Goal: Task Accomplishment & Management: Use online tool/utility

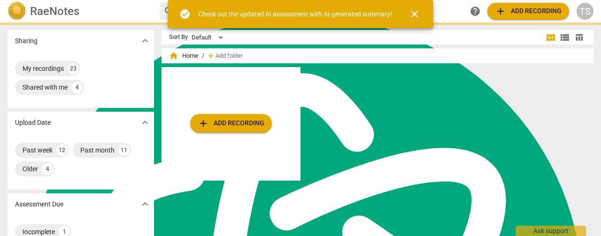
scroll to position [3772, 0]
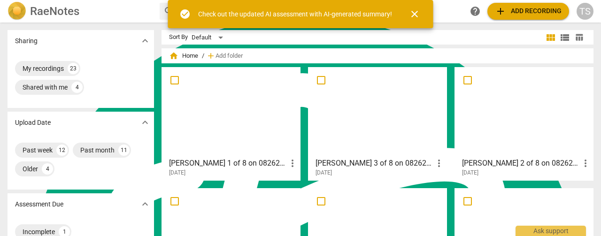
click at [274, 108] on div at bounding box center [231, 111] width 132 height 83
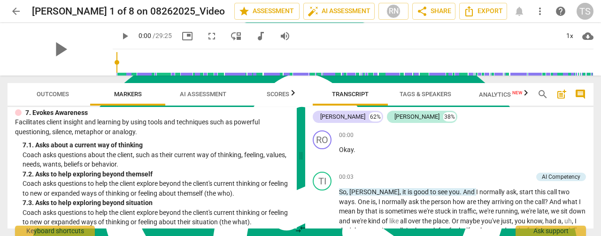
scroll to position [798, 0]
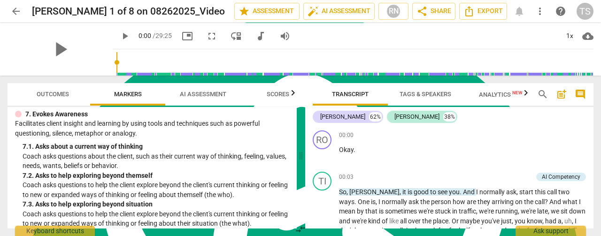
click at [208, 94] on span "AI Assessment" at bounding box center [203, 94] width 46 height 7
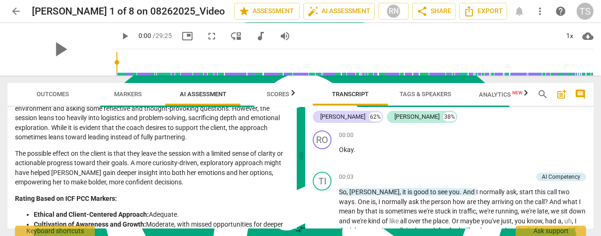
scroll to position [2044, 0]
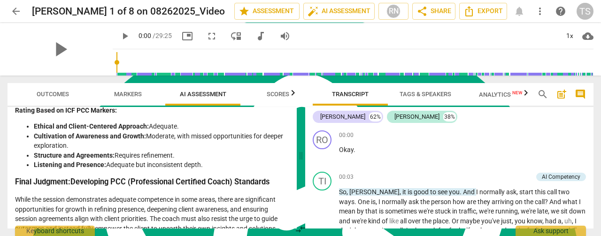
drag, startPoint x: 295, startPoint y: 225, endPoint x: 294, endPoint y: 214, distance: 11.8
click at [294, 214] on div "Outcomes Markers AI Assessment Scores Disclaimer: AI can make mistakes. Consult…" at bounding box center [300, 156] width 601 height 161
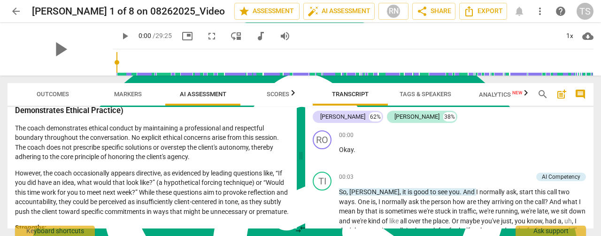
scroll to position [0, 0]
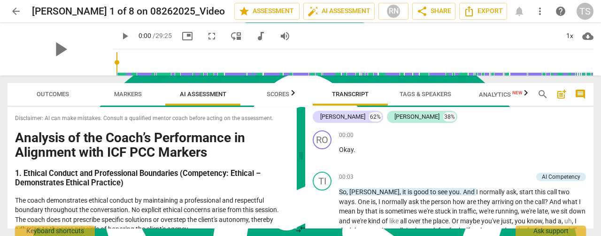
click at [15, 9] on span "arrow_back" at bounding box center [15, 11] width 11 height 11
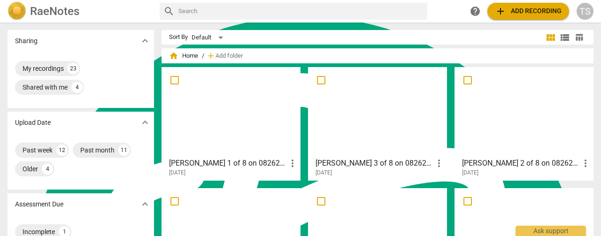
click at [366, 121] on div at bounding box center [377, 111] width 132 height 83
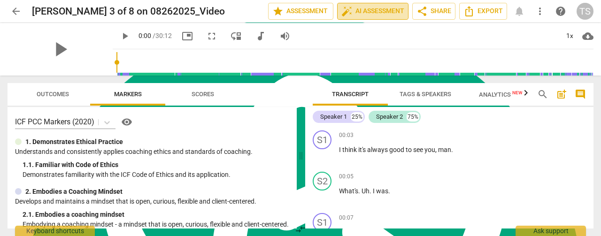
click at [376, 12] on span "auto_fix_high AI Assessment" at bounding box center [372, 11] width 63 height 11
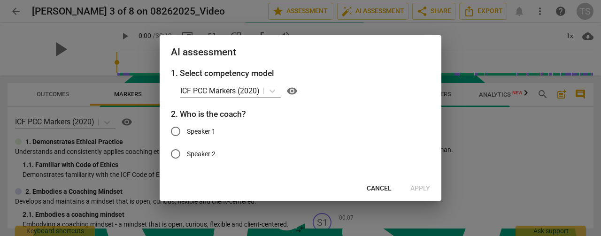
click at [376, 187] on span "Cancel" at bounding box center [379, 188] width 25 height 9
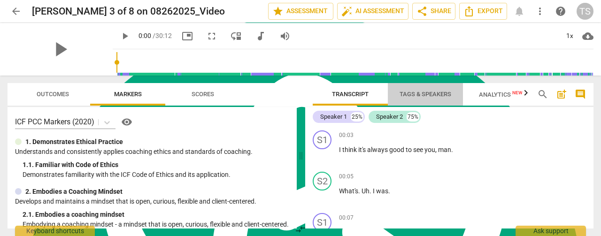
click at [419, 100] on span "Tags & Speakers" at bounding box center [425, 94] width 74 height 13
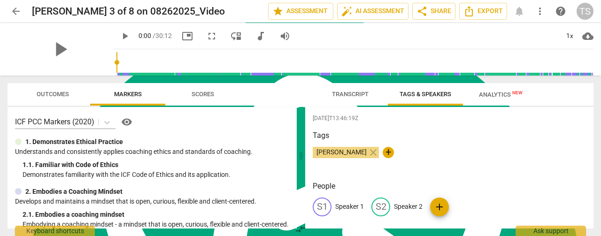
type textarea "e"
click at [356, 209] on p "Speaker 1" at bounding box center [349, 207] width 29 height 10
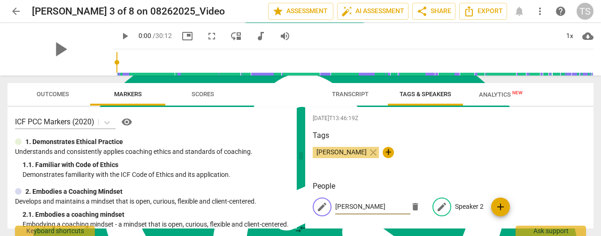
type input "[PERSON_NAME]"
click at [455, 210] on p "Speaker 2" at bounding box center [469, 207] width 29 height 10
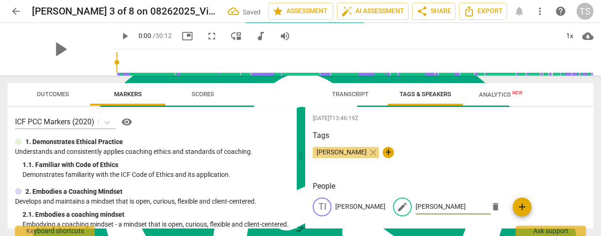
type input "[PERSON_NAME]"
click at [516, 210] on span "add" at bounding box center [521, 206] width 11 height 11
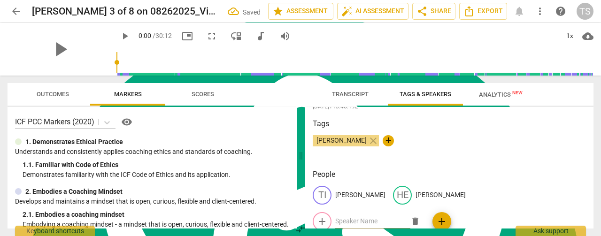
scroll to position [10, 0]
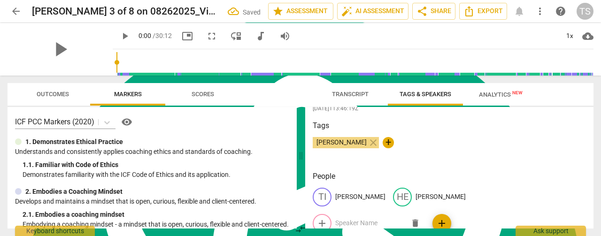
click at [351, 97] on span "Transcript" at bounding box center [350, 94] width 37 height 7
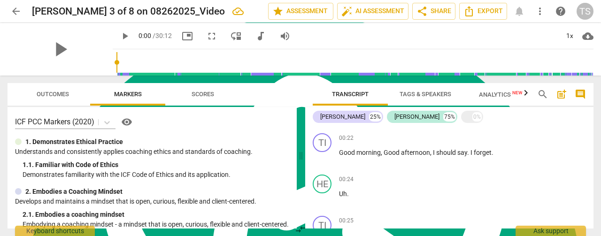
scroll to position [94, 0]
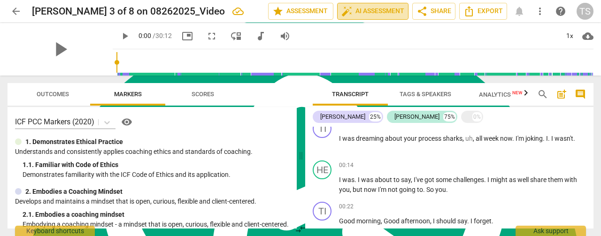
click at [378, 14] on span "auto_fix_high AI Assessment" at bounding box center [372, 11] width 63 height 11
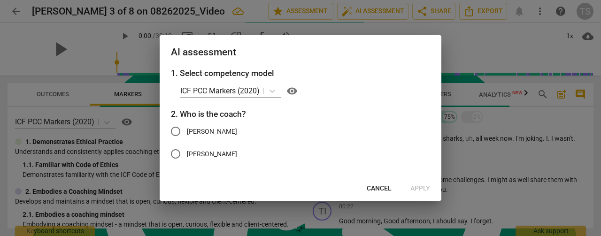
click at [191, 130] on span "[PERSON_NAME]" at bounding box center [212, 132] width 50 height 10
click at [187, 130] on input "[PERSON_NAME]" at bounding box center [175, 131] width 23 height 23
radio input "true"
click at [421, 187] on span "Apply" at bounding box center [420, 188] width 20 height 9
